Goal: Transaction & Acquisition: Book appointment/travel/reservation

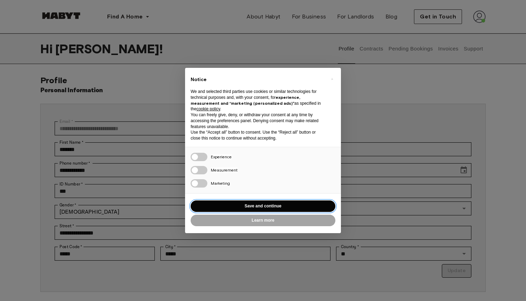
click at [252, 207] on button "Save and continue" at bounding box center [262, 205] width 145 height 11
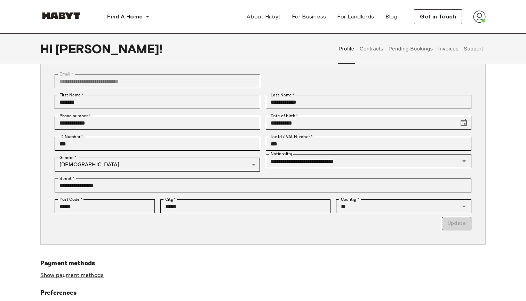
scroll to position [123, 0]
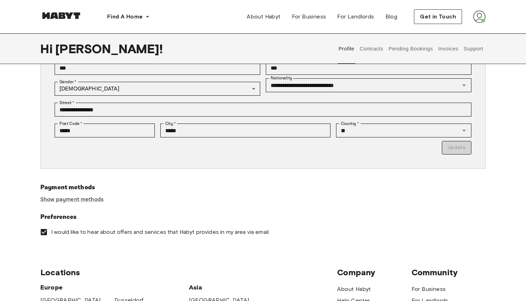
click at [359, 44] on button "Contracts" at bounding box center [370, 48] width 25 height 31
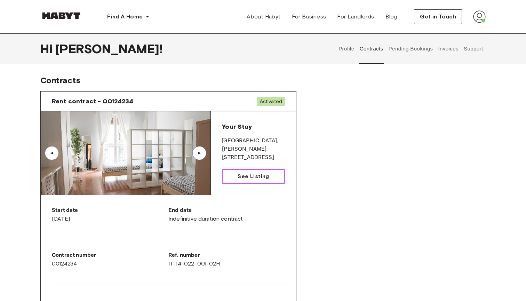
click at [241, 171] on link "See Listing" at bounding box center [253, 176] width 63 height 15
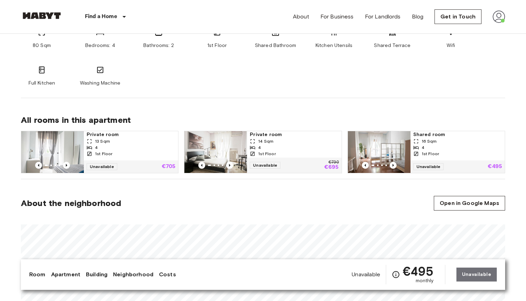
scroll to position [391, 0]
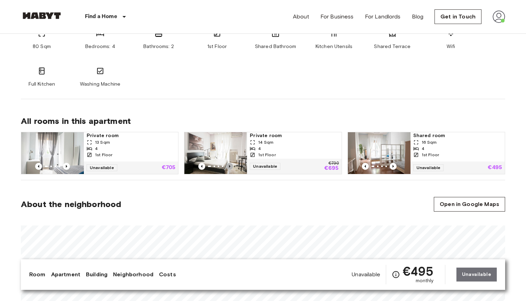
click at [230, 166] on icon "Previous image" at bounding box center [229, 166] width 1 height 3
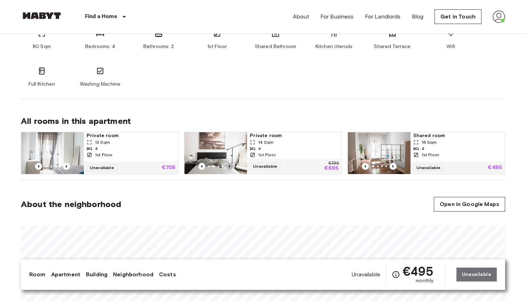
click at [230, 166] on icon "Previous image" at bounding box center [229, 166] width 1 height 3
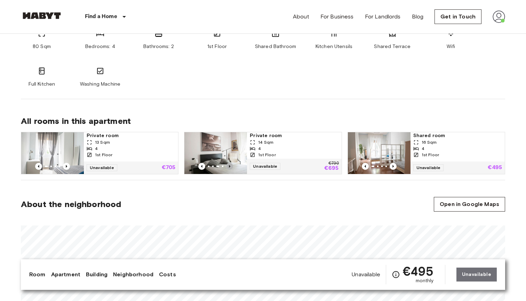
click at [230, 166] on icon "Previous image" at bounding box center [229, 166] width 1 height 3
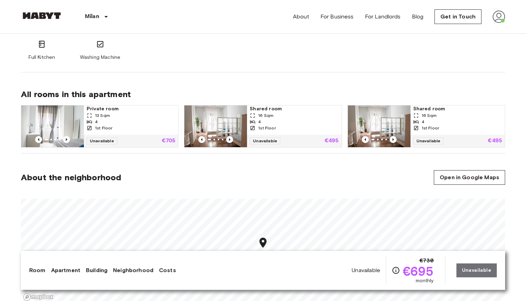
scroll to position [462, 0]
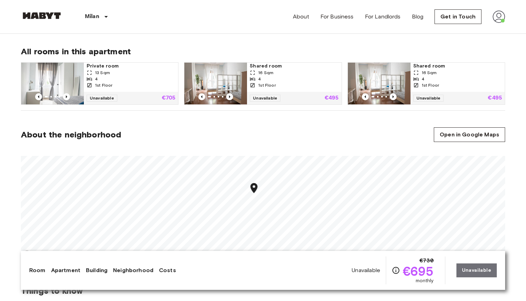
click at [465, 266] on div "Unavailable €730 €695 monthly Unavailable" at bounding box center [423, 270] width 145 height 28
click at [416, 127] on section "About the neighborhood Open in Google Maps" at bounding box center [263, 190] width 484 height 158
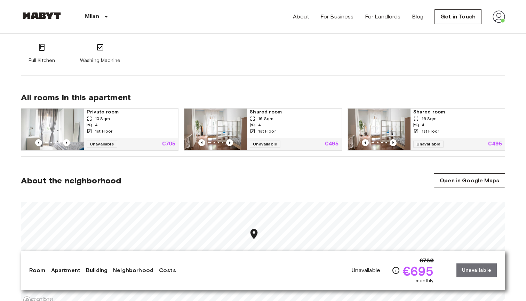
scroll to position [411, 0]
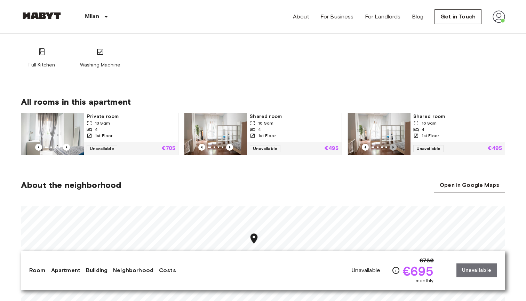
click at [394, 146] on icon "Previous image" at bounding box center [392, 147] width 7 height 7
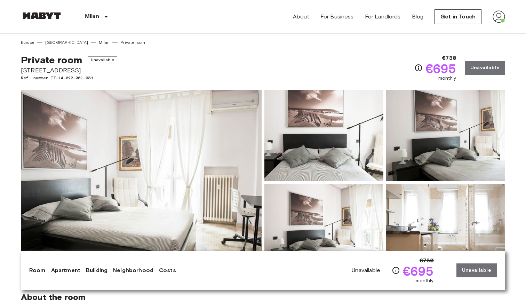
scroll to position [0, 0]
click at [44, 21] on link at bounding box center [42, 16] width 42 height 9
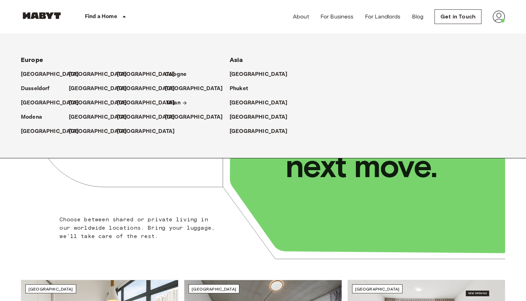
click at [173, 101] on p "Milan" at bounding box center [173, 103] width 14 height 8
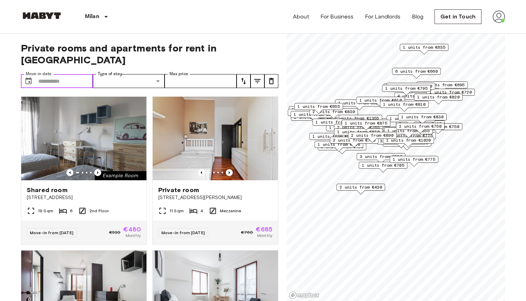
click at [62, 74] on input "Move-in date" at bounding box center [65, 81] width 55 height 14
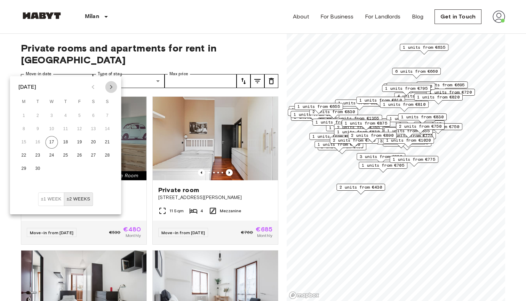
click at [111, 85] on icon "Next month" at bounding box center [111, 87] width 8 height 8
click at [26, 114] on button "1" at bounding box center [24, 115] width 13 height 13
type input "**********"
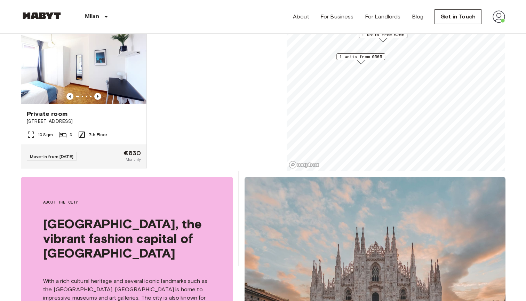
scroll to position [1328, 0]
